Goal: Transaction & Acquisition: Purchase product/service

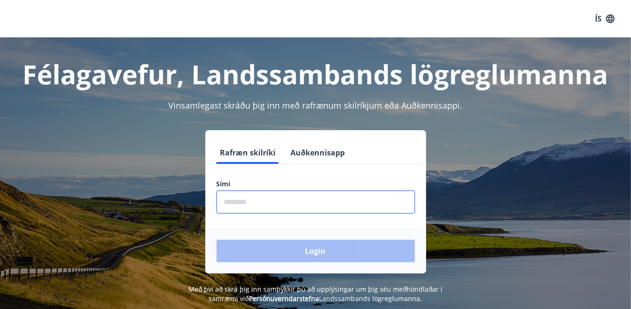
click at [293, 207] on input "phone" at bounding box center [316, 201] width 198 height 23
type input "********"
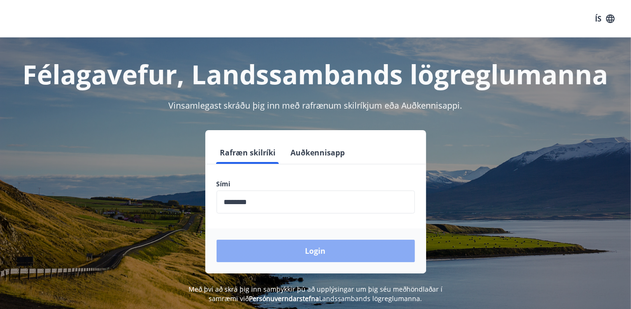
click at [284, 253] on button "Login" at bounding box center [316, 251] width 198 height 22
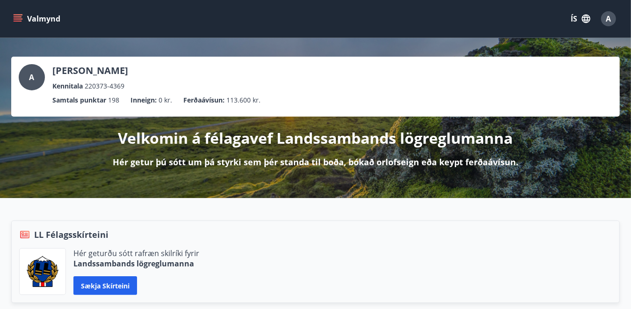
click at [19, 19] on icon "menu" at bounding box center [17, 18] width 9 height 9
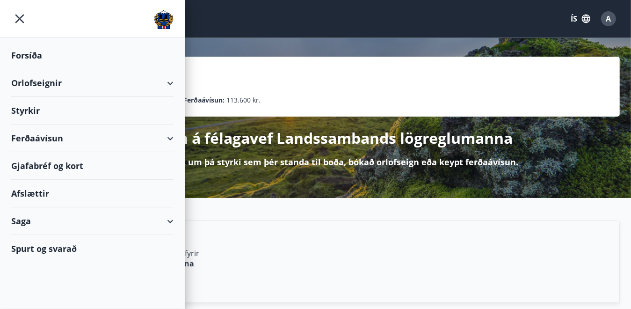
click at [169, 82] on div "Orlofseignir" at bounding box center [92, 83] width 162 height 28
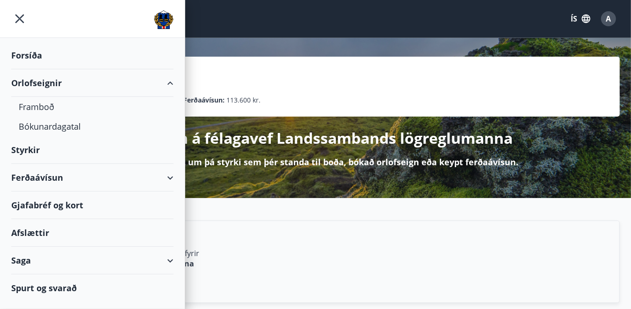
click at [54, 187] on div "Ferðaávísun" at bounding box center [92, 178] width 162 height 28
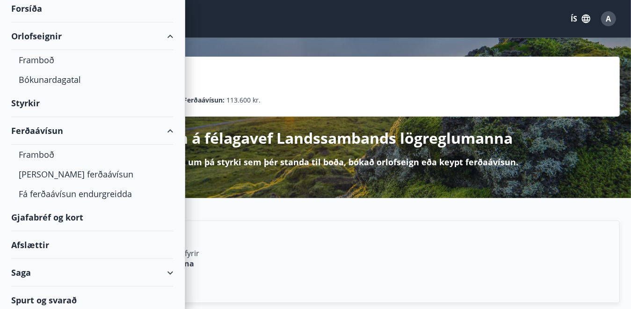
scroll to position [49, 0]
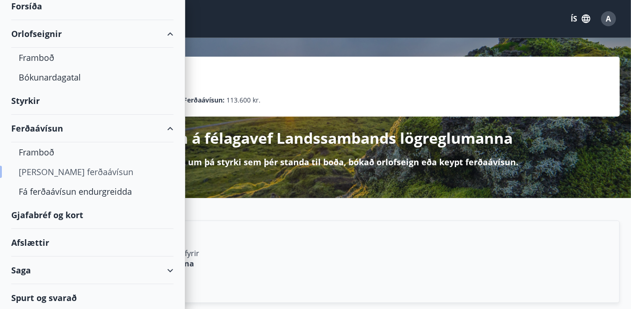
click at [52, 171] on div "[PERSON_NAME] ferðaávísun" at bounding box center [92, 172] width 147 height 20
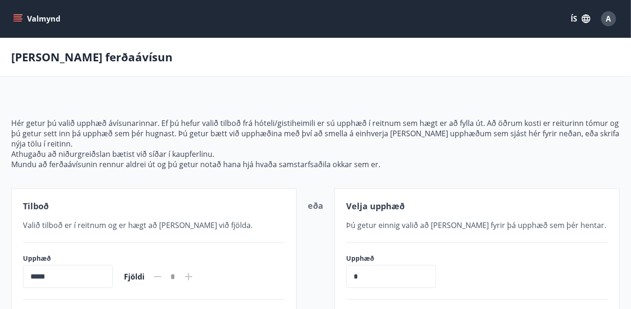
scroll to position [151, 0]
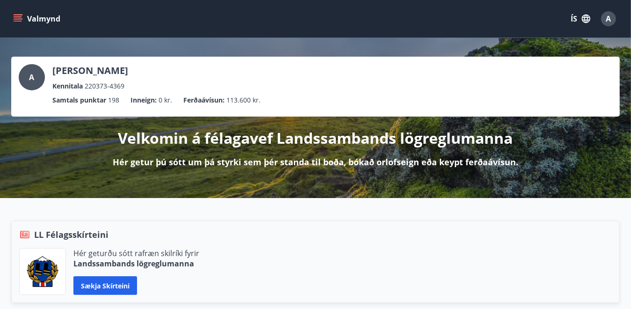
click at [22, 16] on icon "menu" at bounding box center [17, 18] width 9 height 9
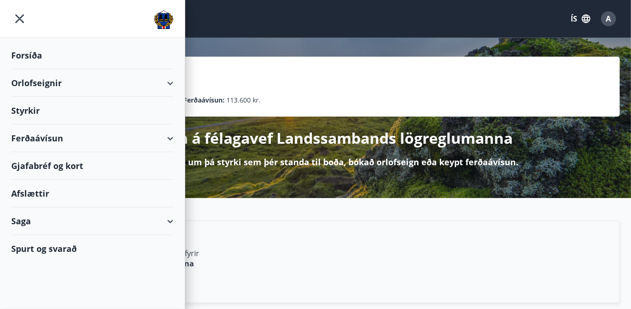
click at [170, 136] on div "Ferðaávísun" at bounding box center [92, 138] width 162 height 28
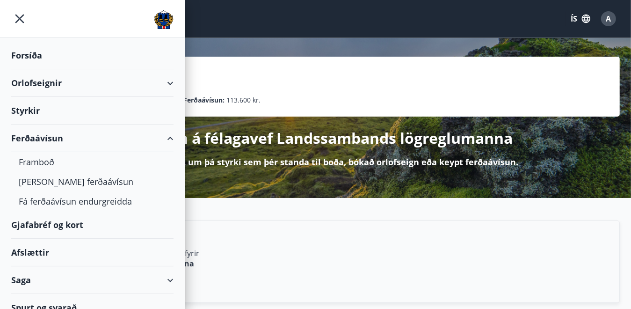
click at [165, 80] on div "Orlofseignir" at bounding box center [92, 83] width 162 height 28
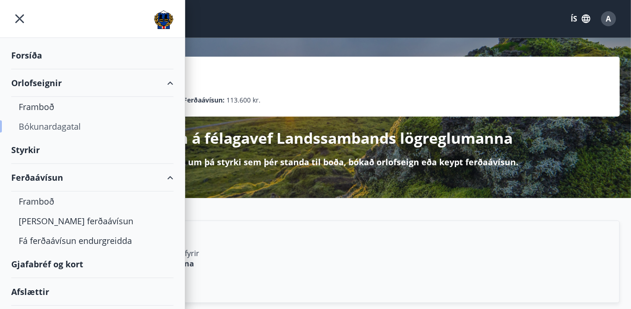
scroll to position [50, 0]
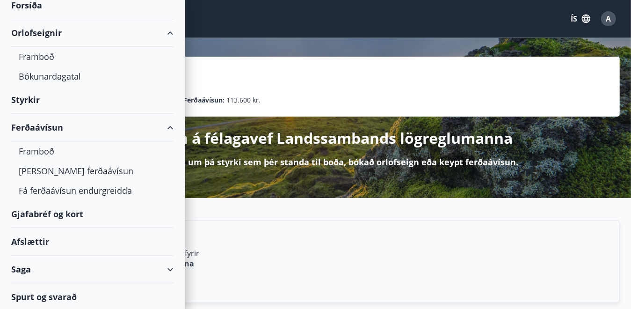
click at [161, 267] on div "Saga" at bounding box center [92, 269] width 162 height 28
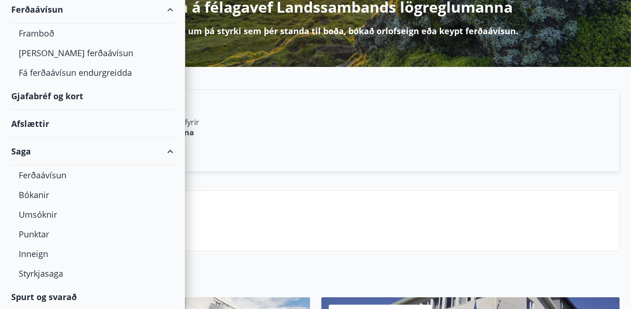
scroll to position [0, 0]
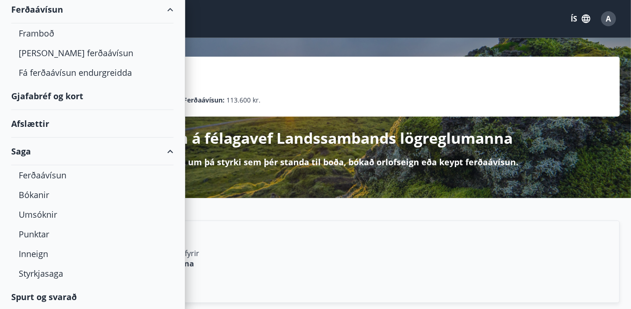
click at [163, 10] on div "Ferðaávísun" at bounding box center [92, 10] width 162 height 28
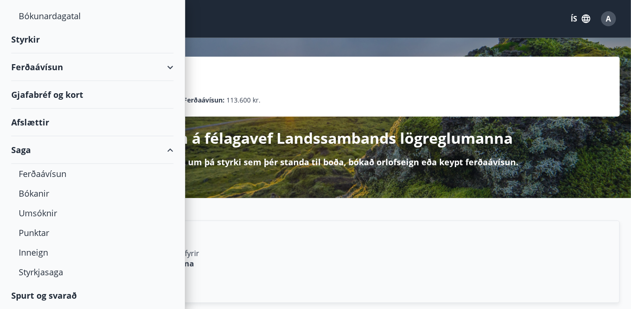
scroll to position [109, 0]
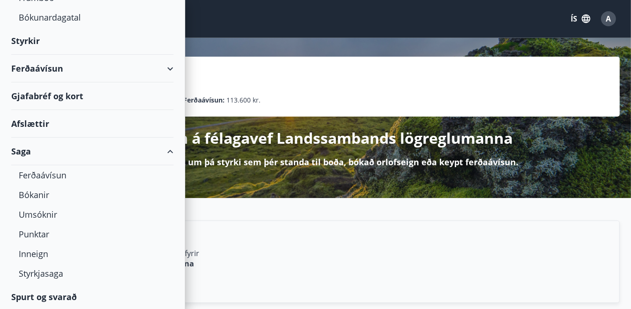
click at [162, 152] on div "Saga" at bounding box center [92, 152] width 162 height 28
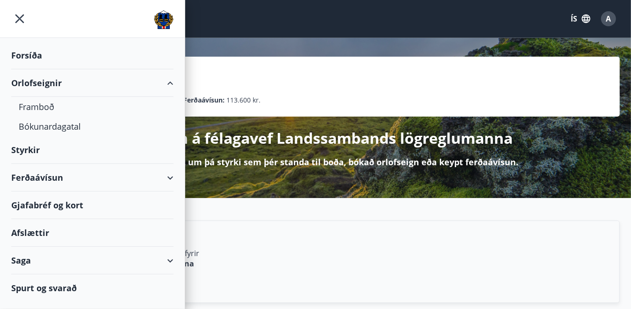
scroll to position [0, 0]
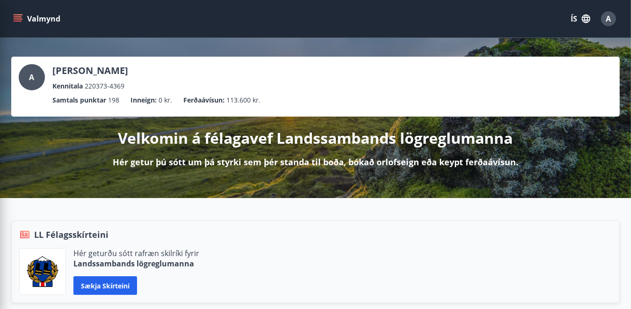
click at [299, 21] on div "Valmynd ÍS A" at bounding box center [315, 18] width 609 height 22
